Goal: Find specific page/section

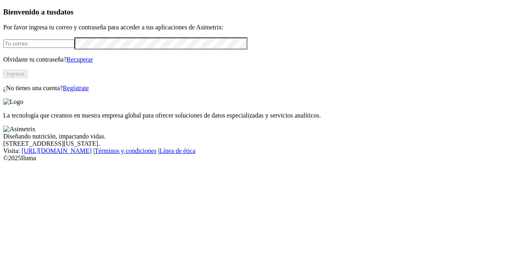
type input "[EMAIL_ADDRESS][DOMAIN_NAME]"
click at [27, 78] on button "Ingresa" at bounding box center [15, 74] width 24 height 8
